Goal: Information Seeking & Learning: Learn about a topic

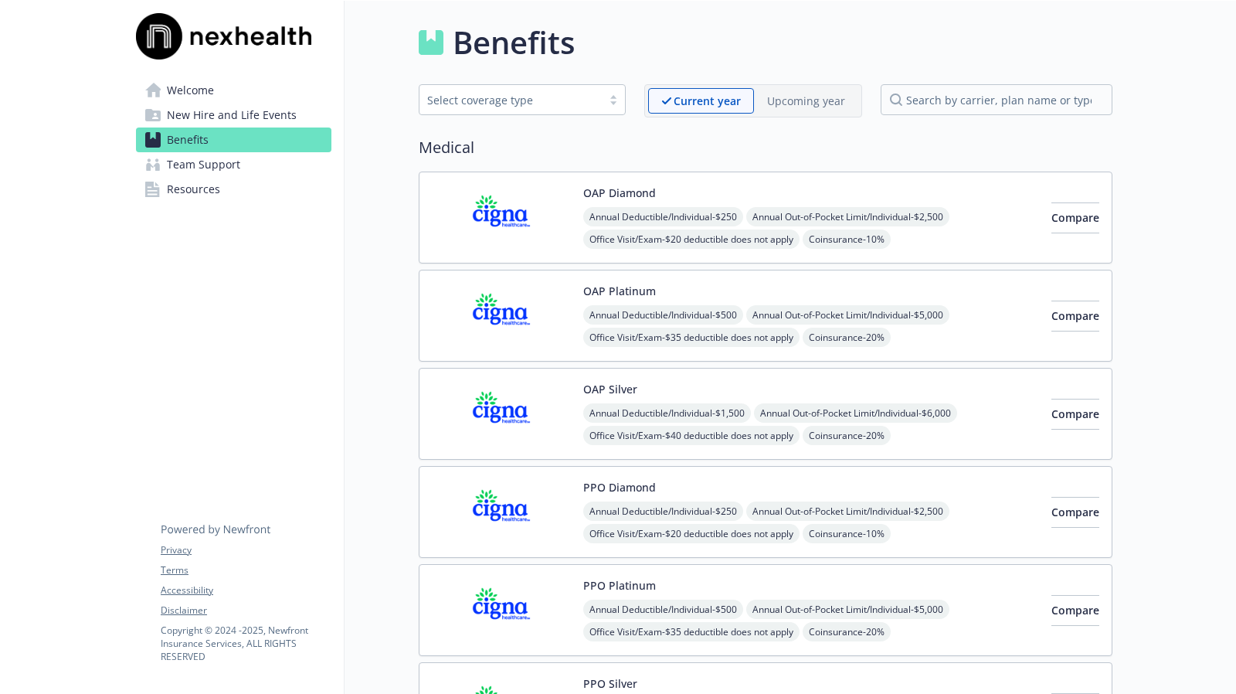
click at [202, 174] on span "Team Support" at bounding box center [203, 164] width 73 height 25
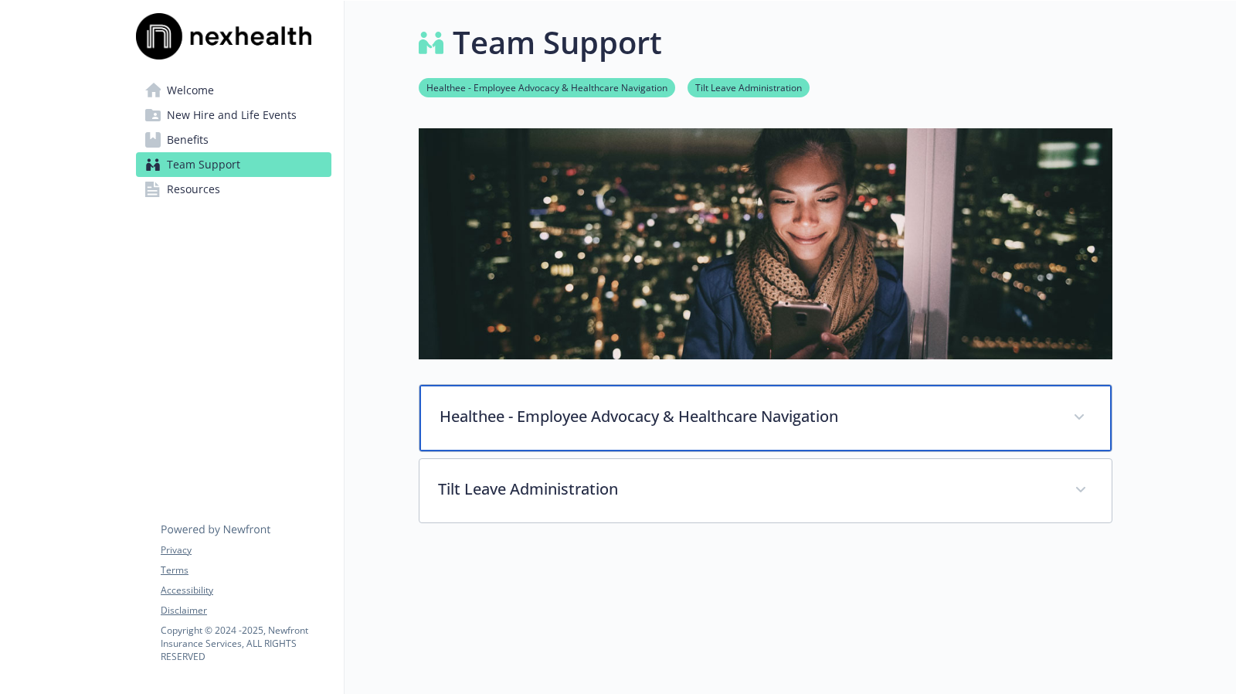
click at [824, 408] on p "Healthee - Employee Advocacy & Healthcare Navigation" at bounding box center [747, 416] width 615 height 23
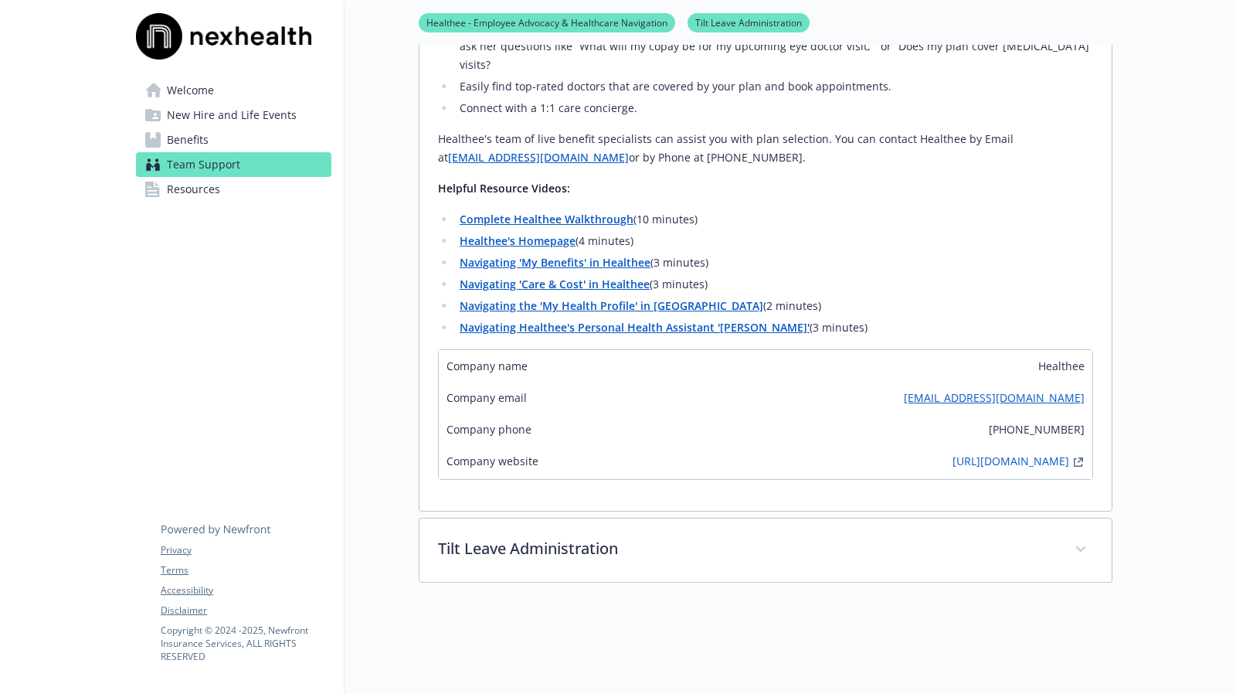
scroll to position [695, 0]
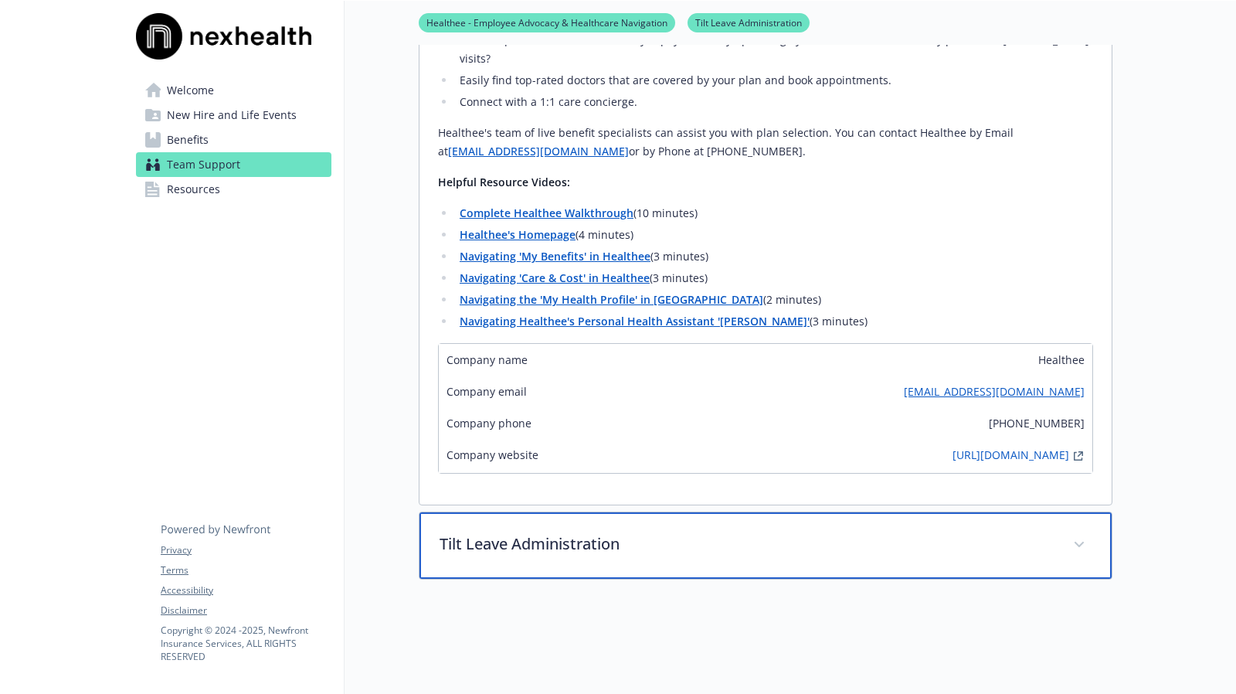
click at [477, 542] on div "Tilt Leave Administration" at bounding box center [766, 545] width 692 height 66
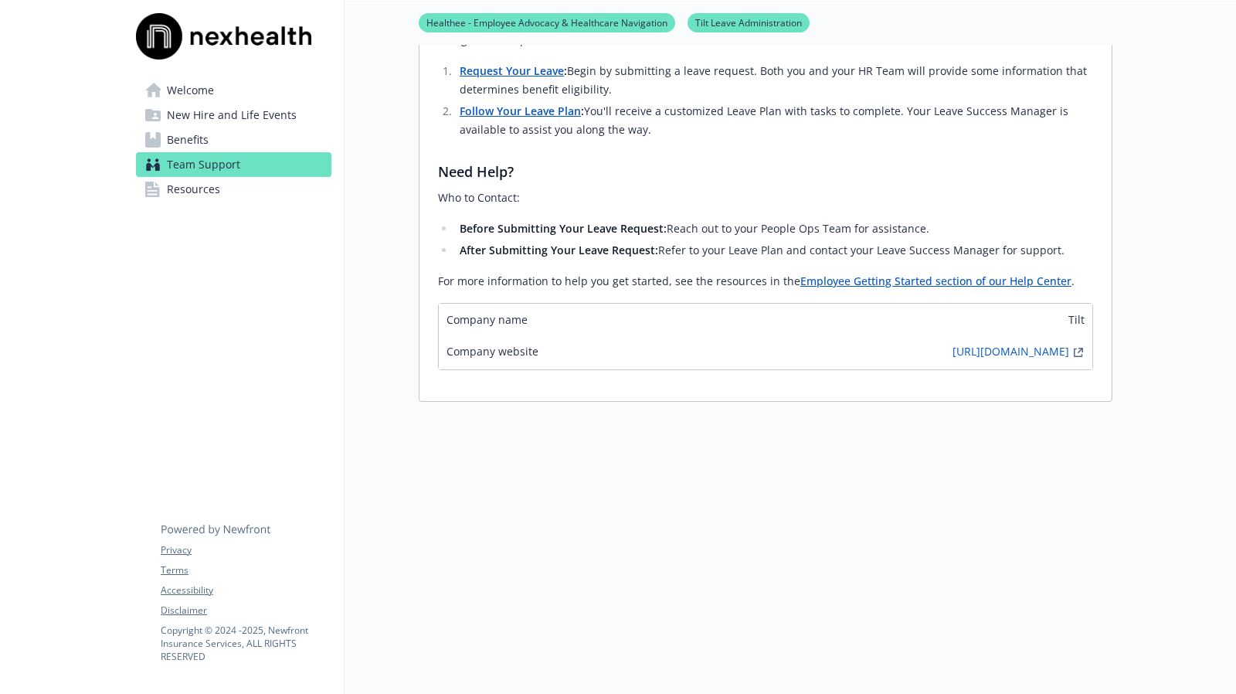
scroll to position [1586, 0]
